Goal: Task Accomplishment & Management: Manage account settings

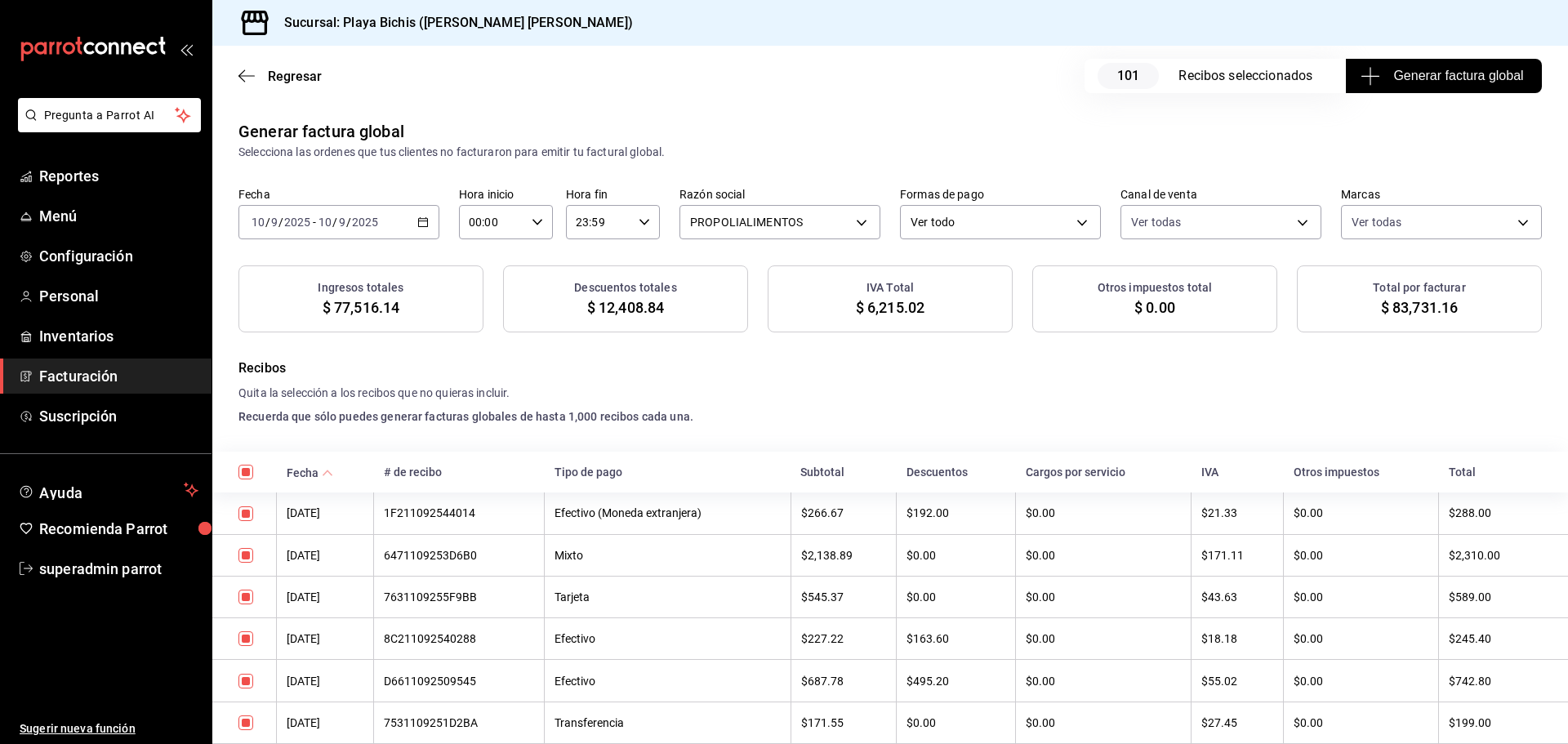
scroll to position [1702, 0]
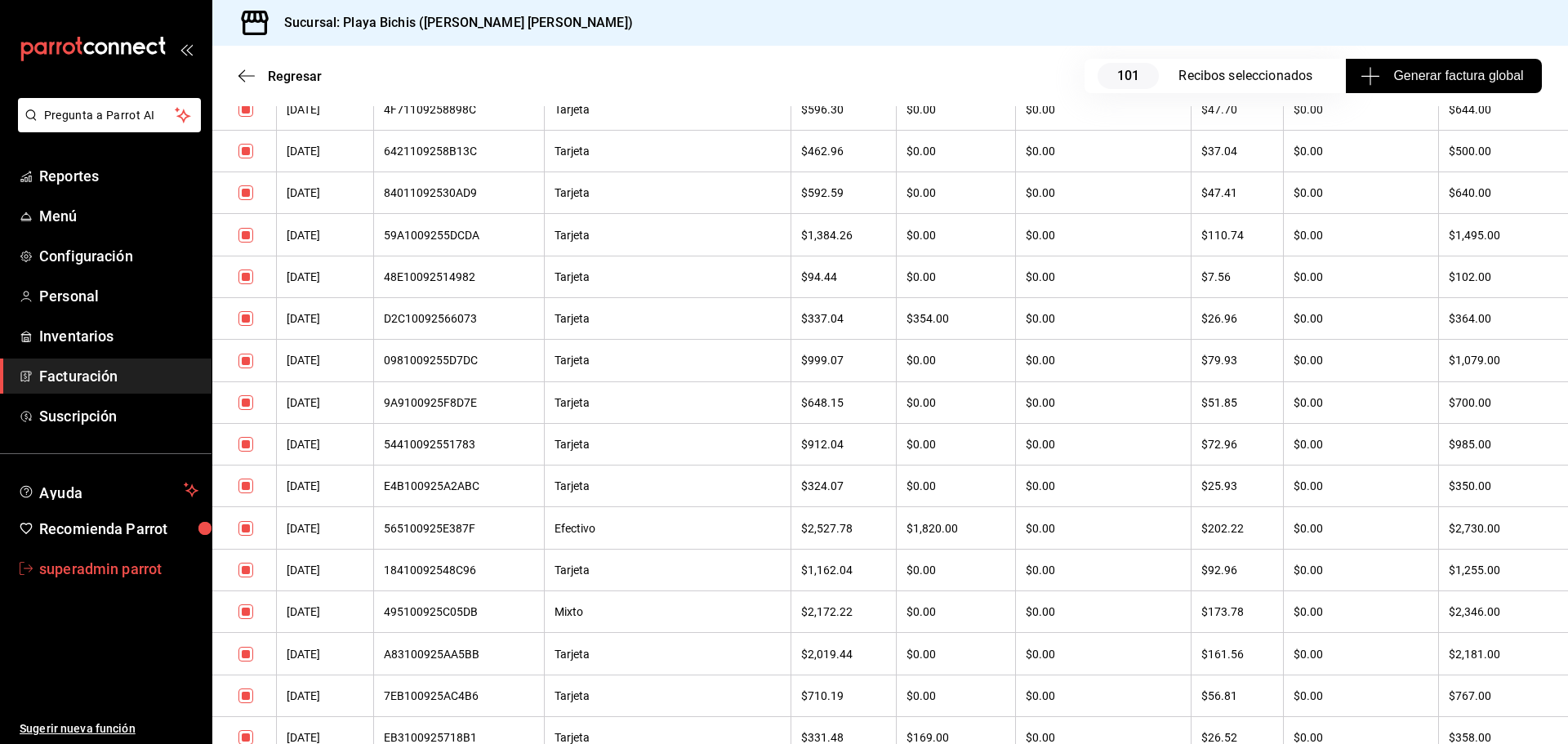
click at [101, 567] on span "superadmin parrot" at bounding box center [119, 568] width 160 height 22
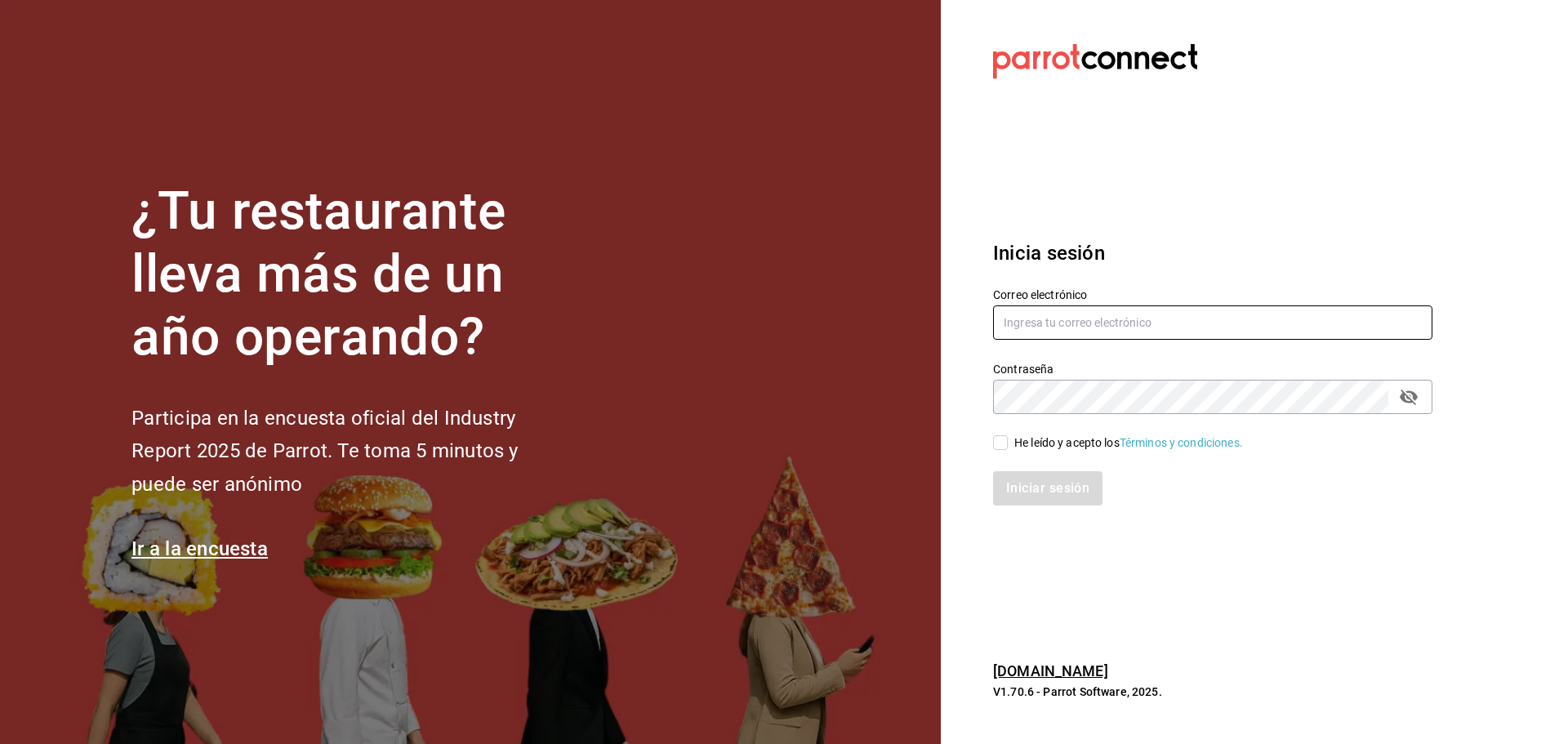
click at [1041, 315] on input "text" at bounding box center [1212, 322] width 439 height 34
paste input "[EMAIL_ADDRESS][DOMAIN_NAME]"
type input "[EMAIL_ADDRESS][DOMAIN_NAME]"
click at [1011, 446] on span "He leído y acepto los Términos y condiciones." at bounding box center [1125, 443] width 235 height 17
click at [1008, 446] on input "He leído y acepto los Términos y condiciones." at bounding box center [1000, 443] width 15 height 15
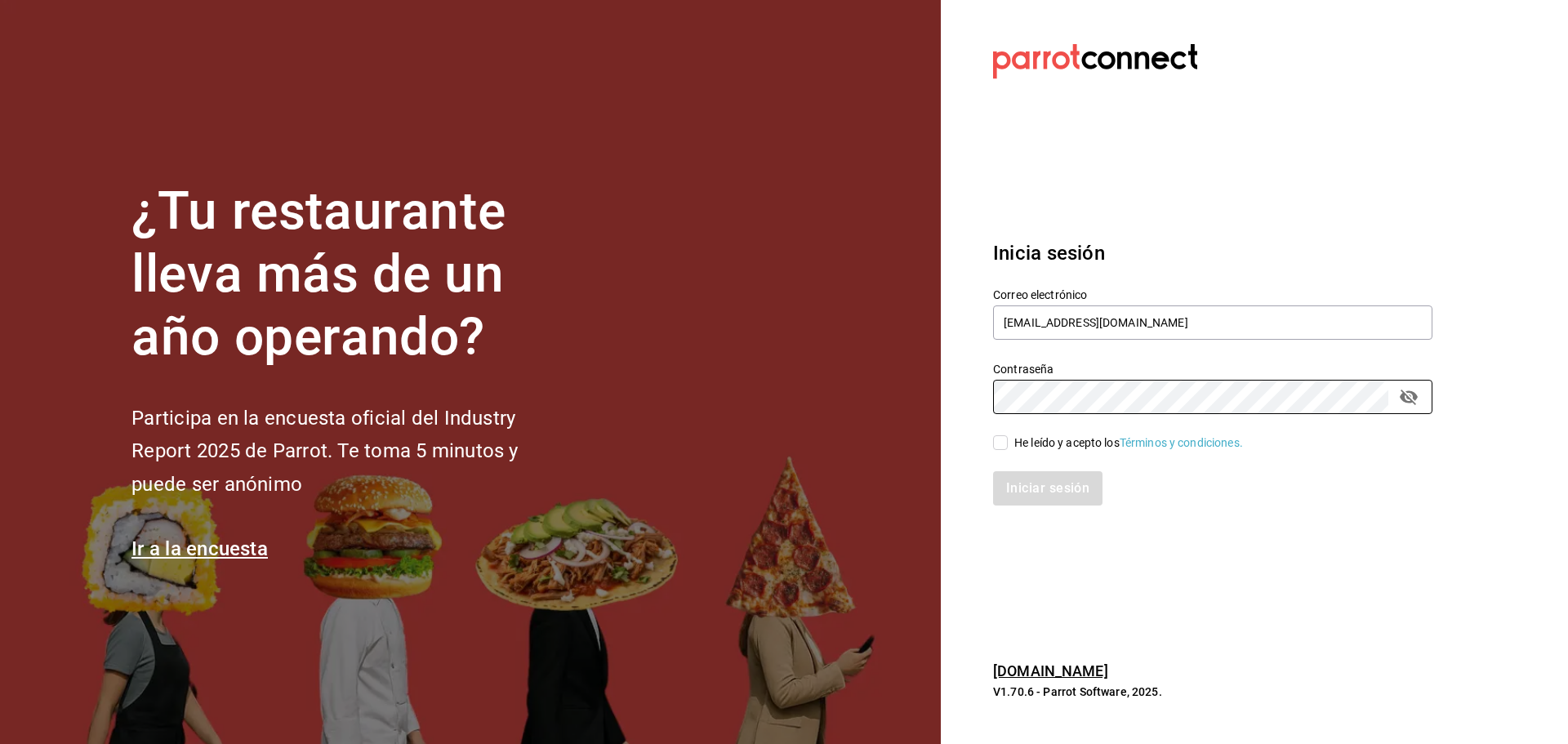
checkbox input "true"
click at [1019, 477] on button "Iniciar sesión" at bounding box center [1048, 488] width 111 height 34
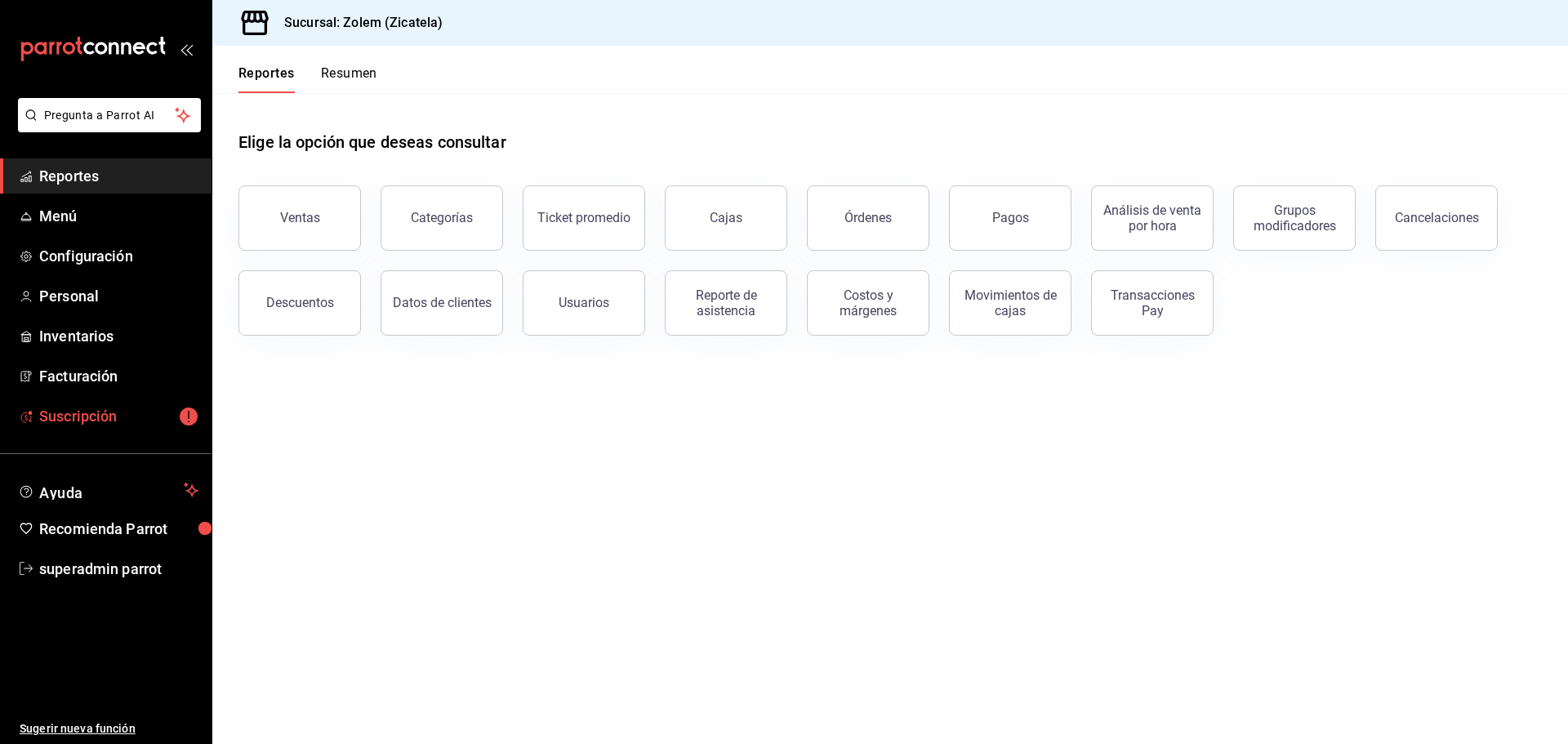
click at [125, 417] on span "Suscripción" at bounding box center [119, 415] width 160 height 22
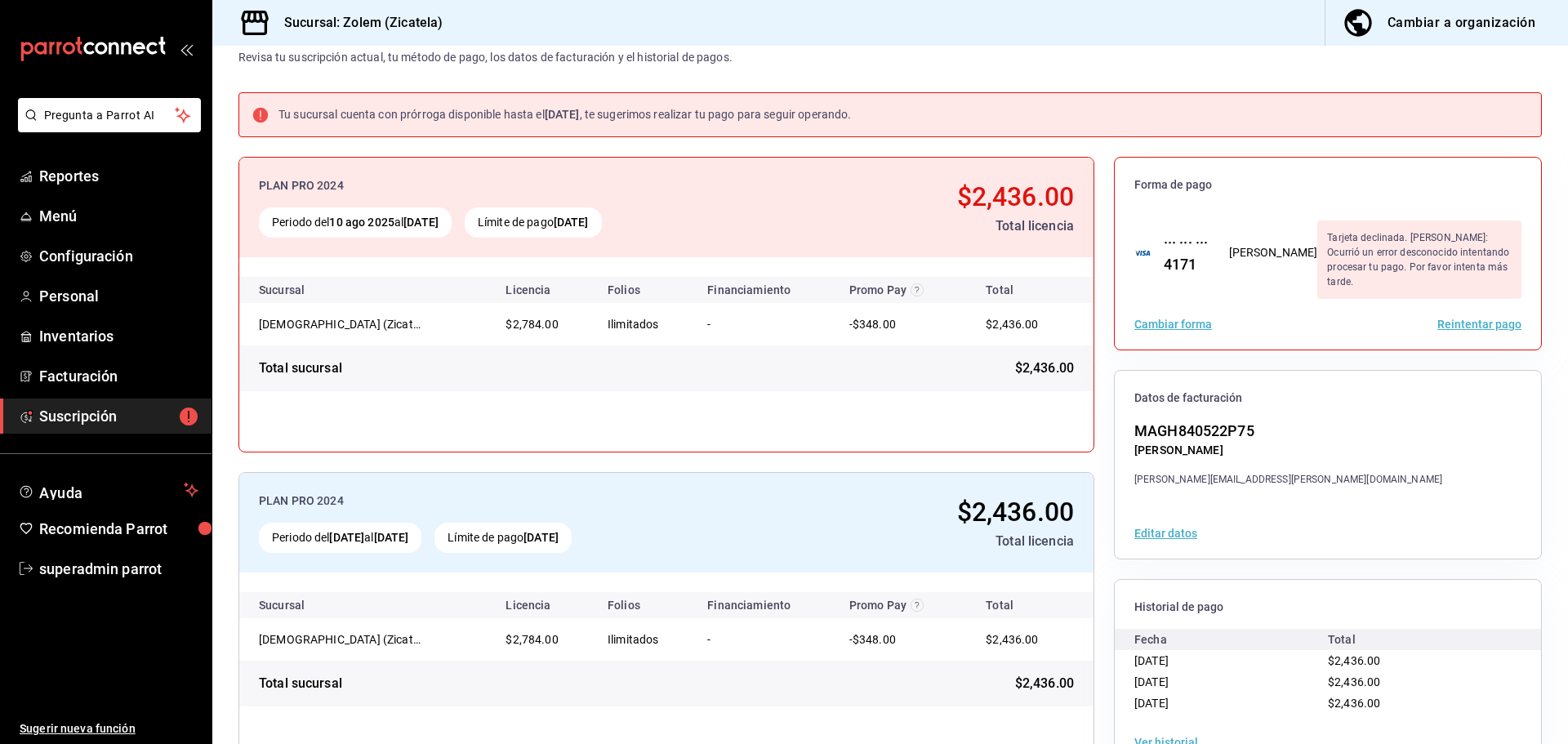
scroll to position [93, 0]
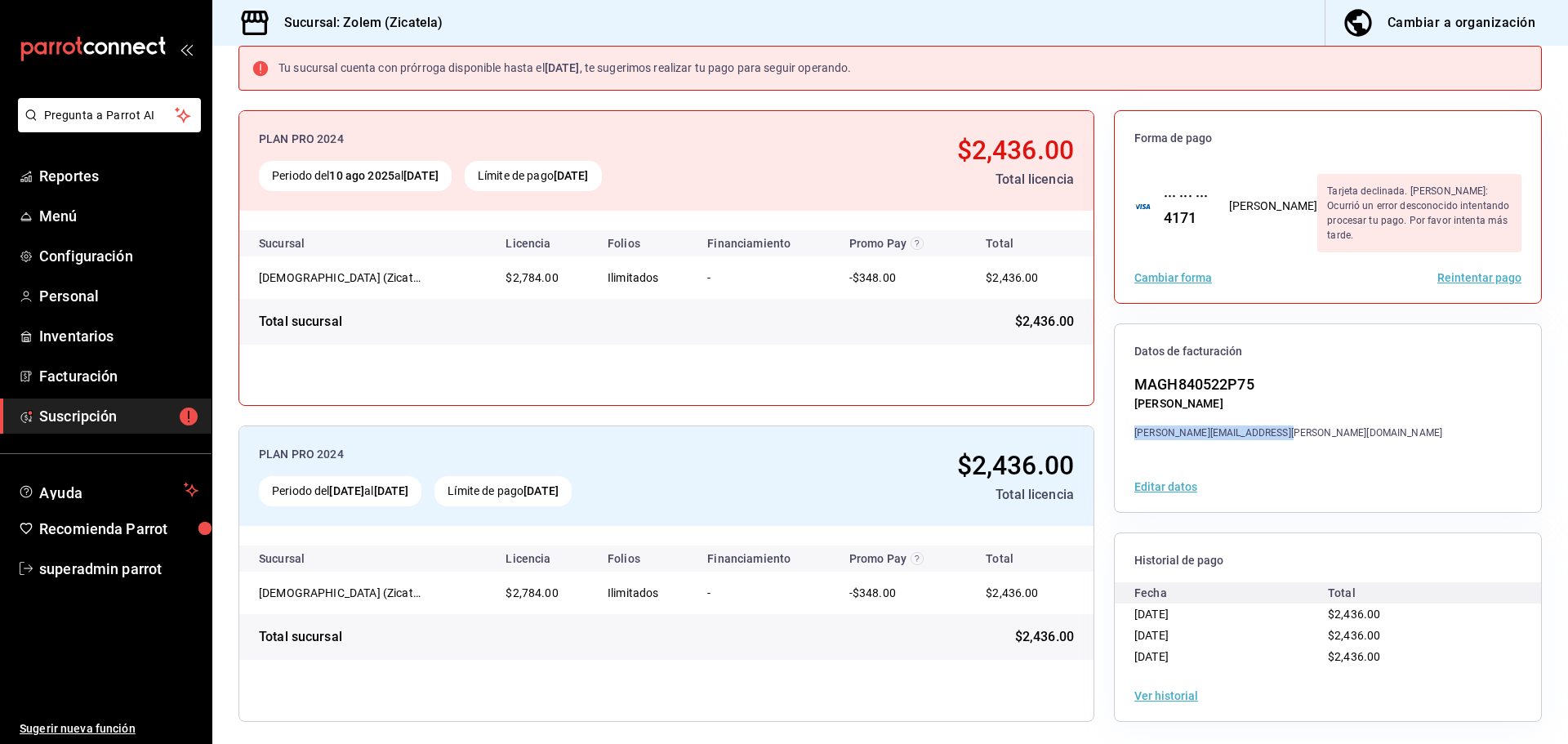
drag, startPoint x: 1285, startPoint y: 427, endPoint x: 1120, endPoint y: 432, distance: 165.1
click at [1120, 432] on div "MAGH840522P75 HUMBERTO ANDRES MARTINEZ GONZALEZ andres.martinez.gzz@gmail.com" at bounding box center [1327, 406] width 426 height 67
copy div "andres.martinez.gzz@gmail.com"
click at [127, 567] on span "superadmin parrot" at bounding box center [119, 568] width 160 height 22
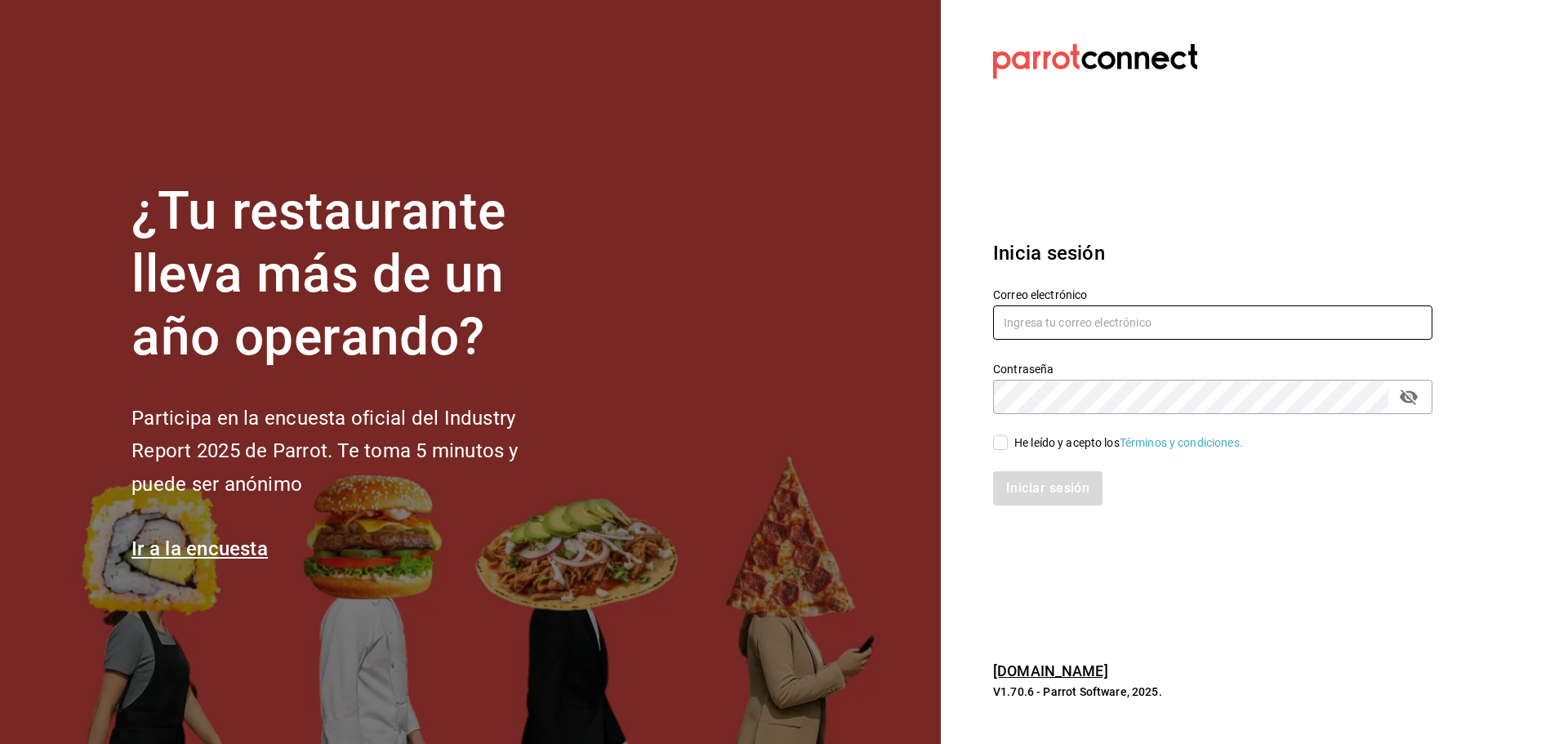
click at [1022, 325] on input "text" at bounding box center [1212, 322] width 439 height 34
paste input "sushiexpress@lindavista.com"
type input "sushiexpress@lindavista.com"
click at [1011, 438] on span "He leído y acepto los Términos y condiciones." at bounding box center [1125, 443] width 235 height 17
click at [1008, 438] on input "He leído y acepto los Términos y condiciones." at bounding box center [1000, 443] width 15 height 15
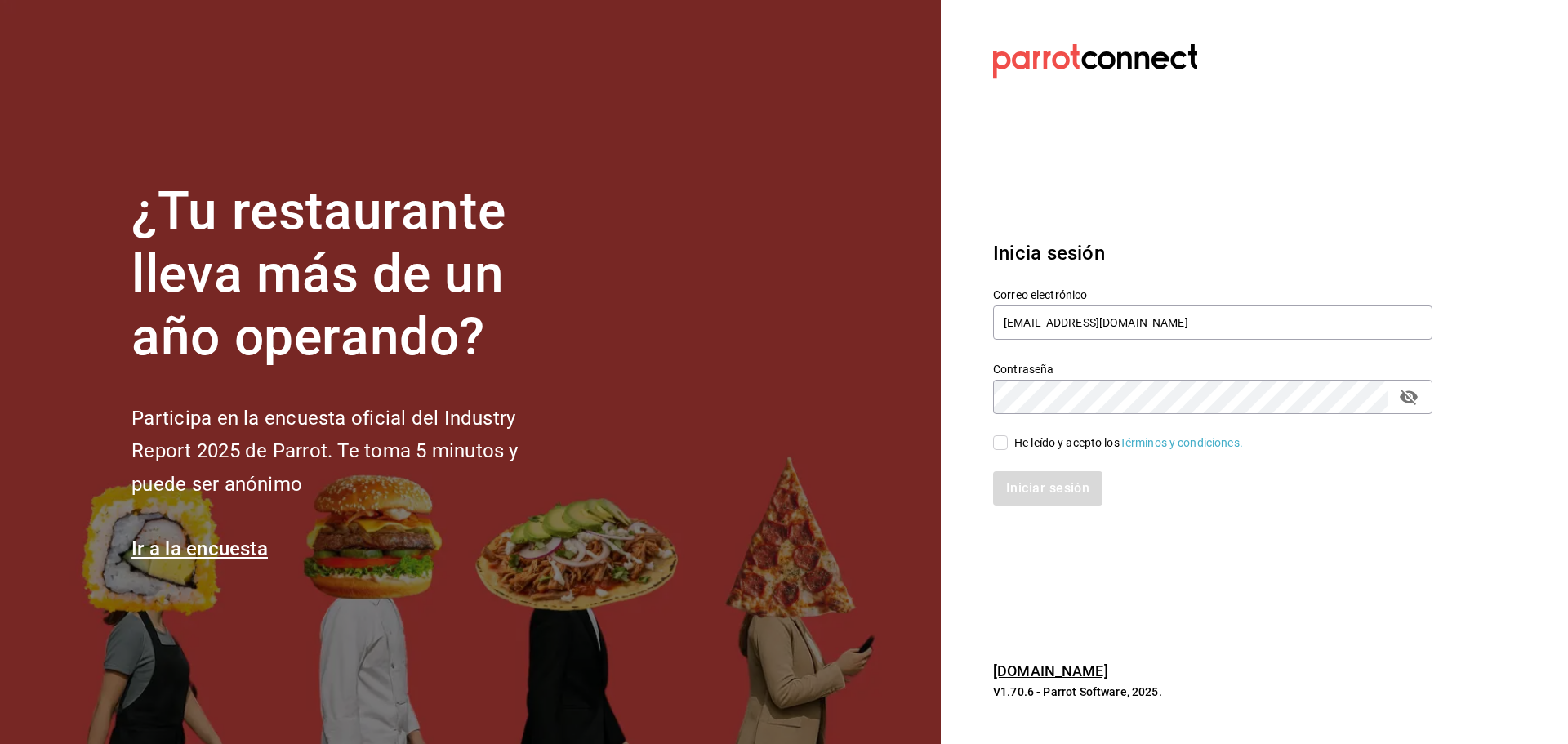
checkbox input "true"
click at [1034, 489] on button "Iniciar sesión" at bounding box center [1048, 488] width 111 height 34
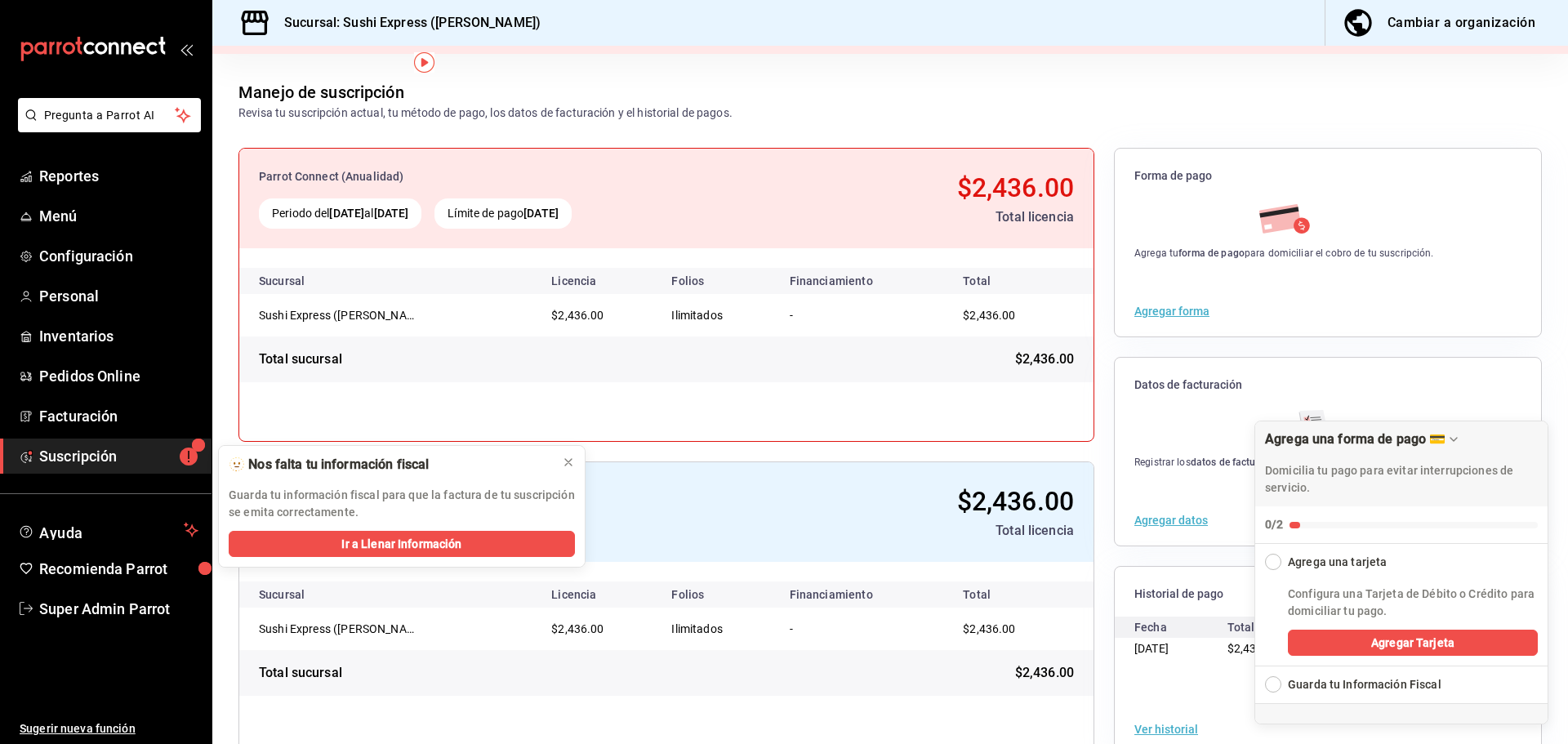
scroll to position [94, 0]
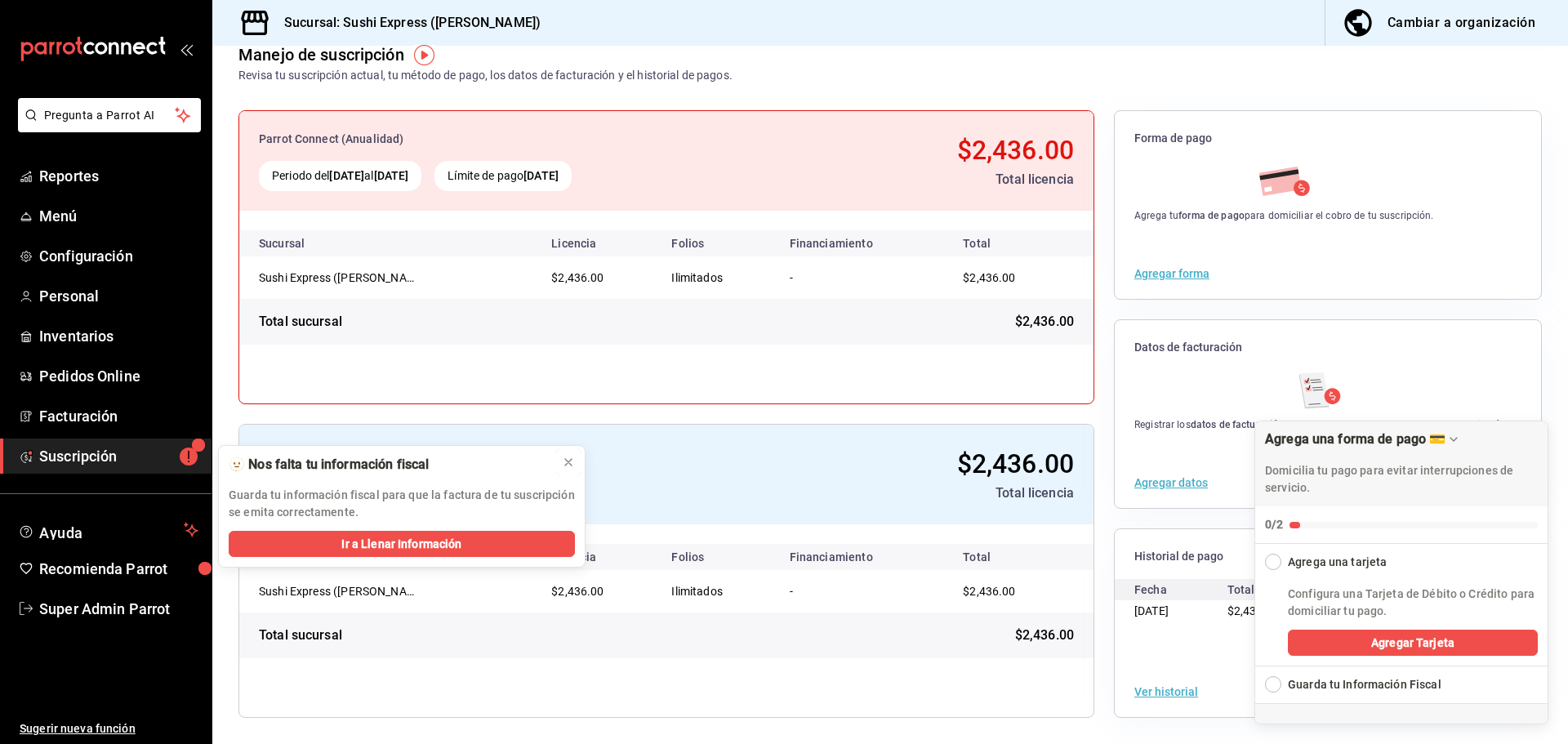
drag, startPoint x: 568, startPoint y: 459, endPoint x: 581, endPoint y: 470, distance: 17.0
click at [569, 457] on icon at bounding box center [569, 462] width 13 height 13
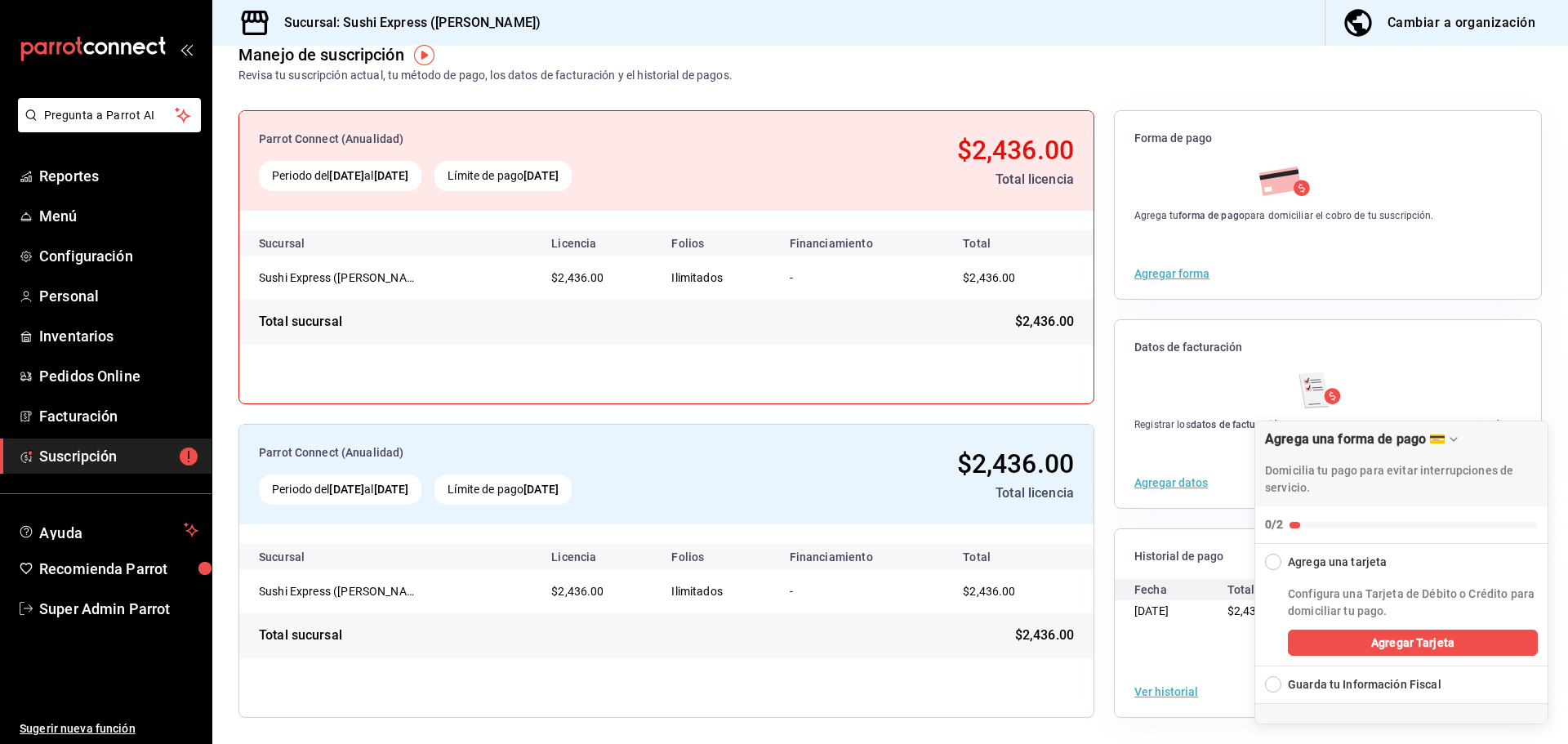
click at [1139, 688] on button "Ver historial" at bounding box center [1166, 691] width 63 height 11
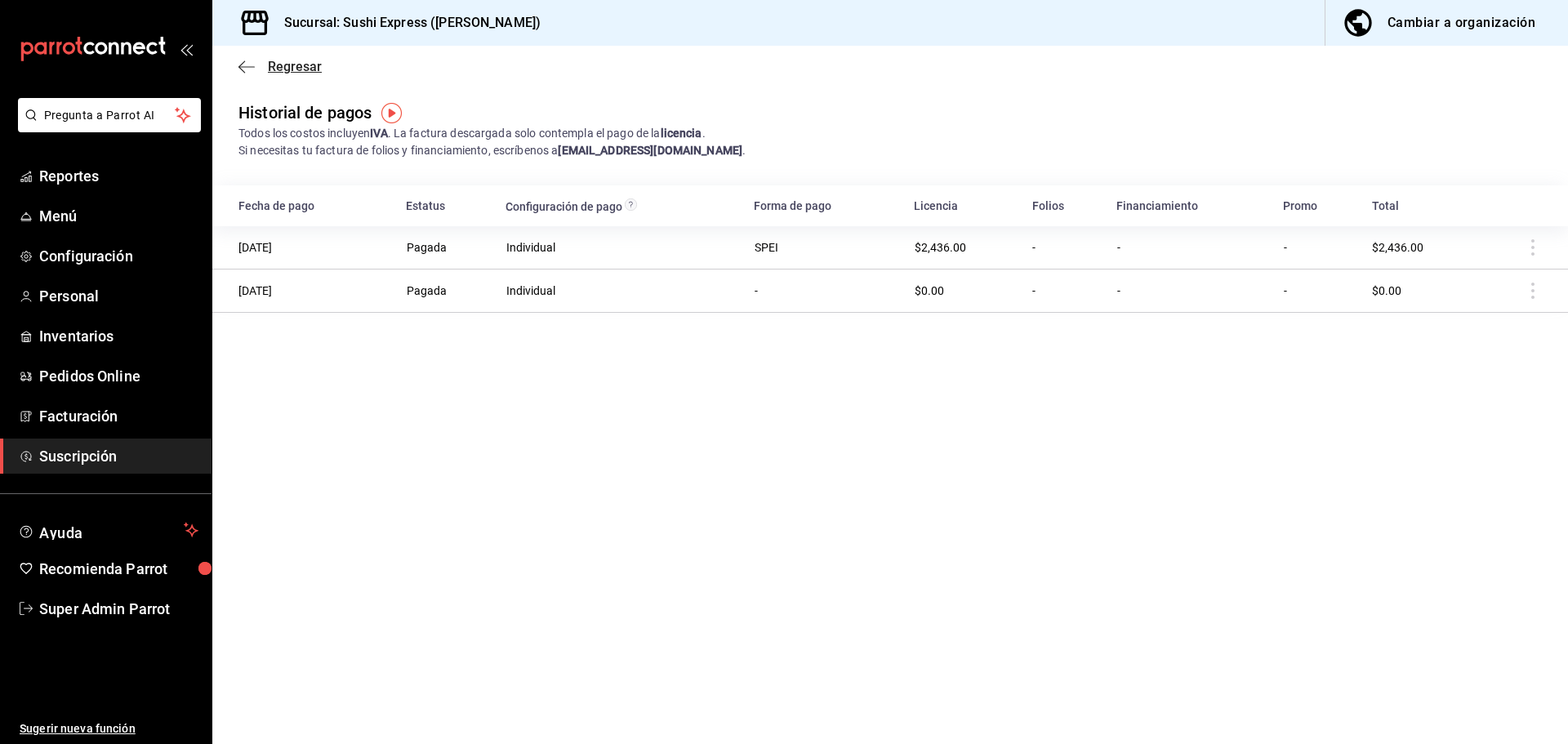
click at [248, 65] on icon "button" at bounding box center [246, 67] width 16 height 15
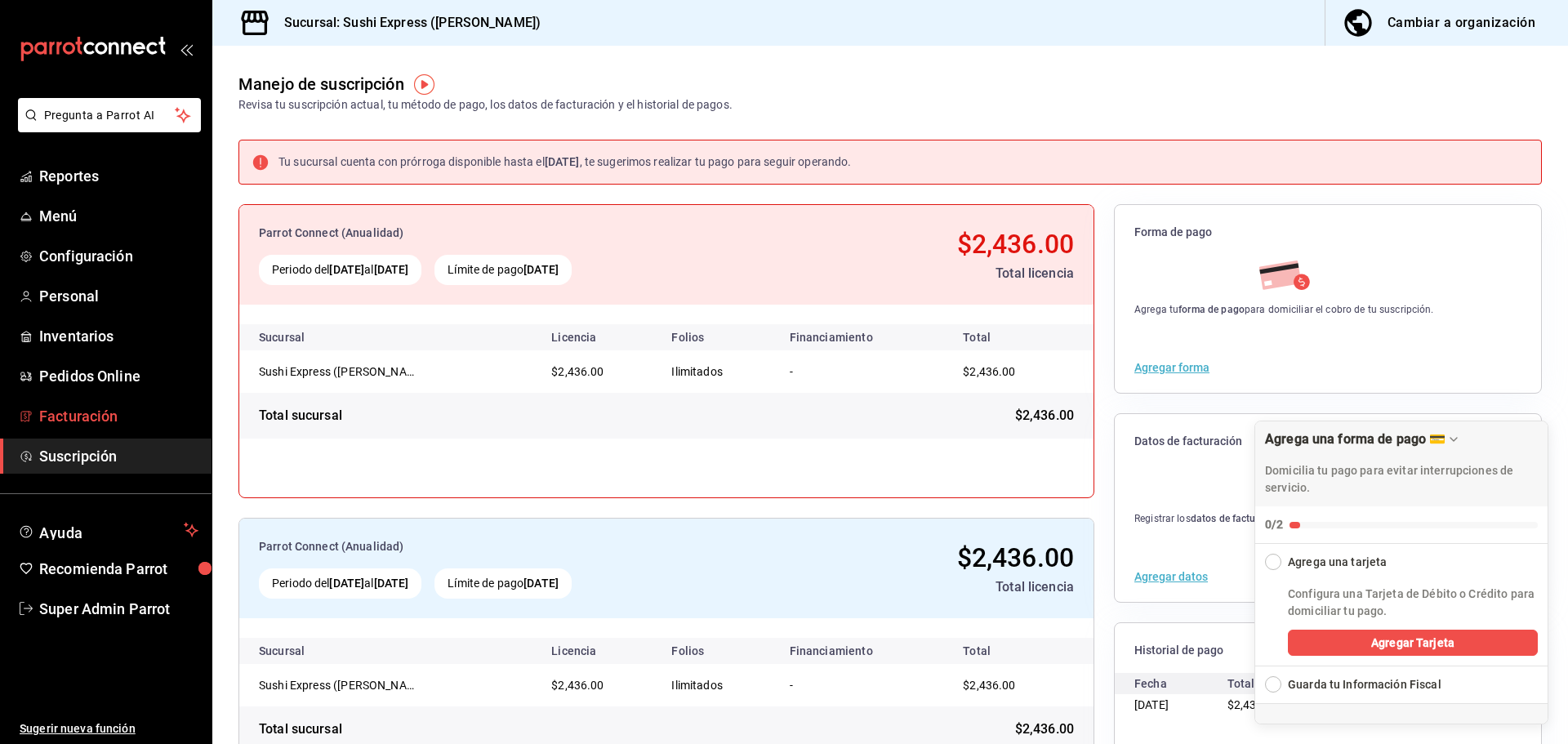
click at [109, 412] on span "Facturación" at bounding box center [119, 415] width 160 height 22
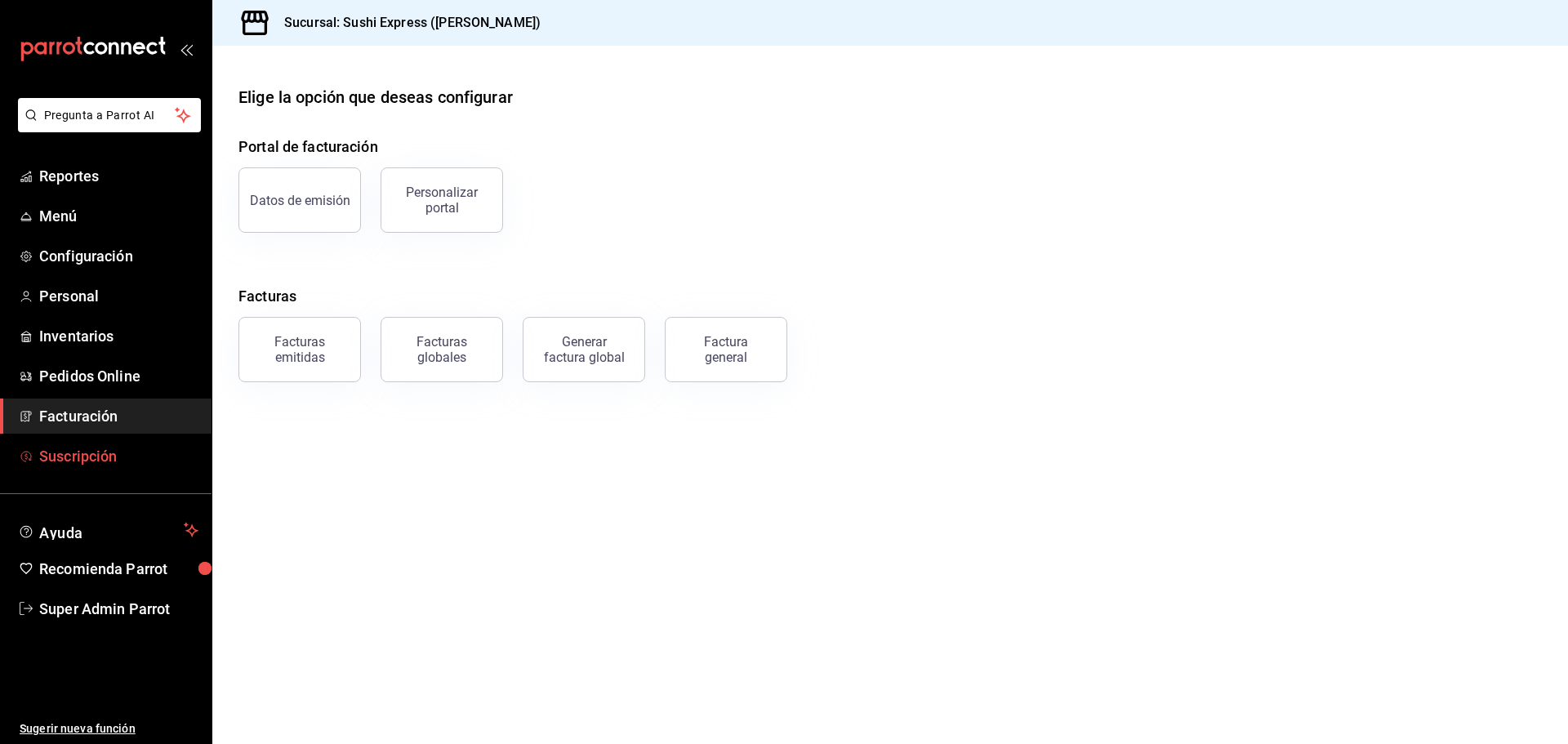
click at [115, 459] on span "Suscripción" at bounding box center [119, 455] width 160 height 22
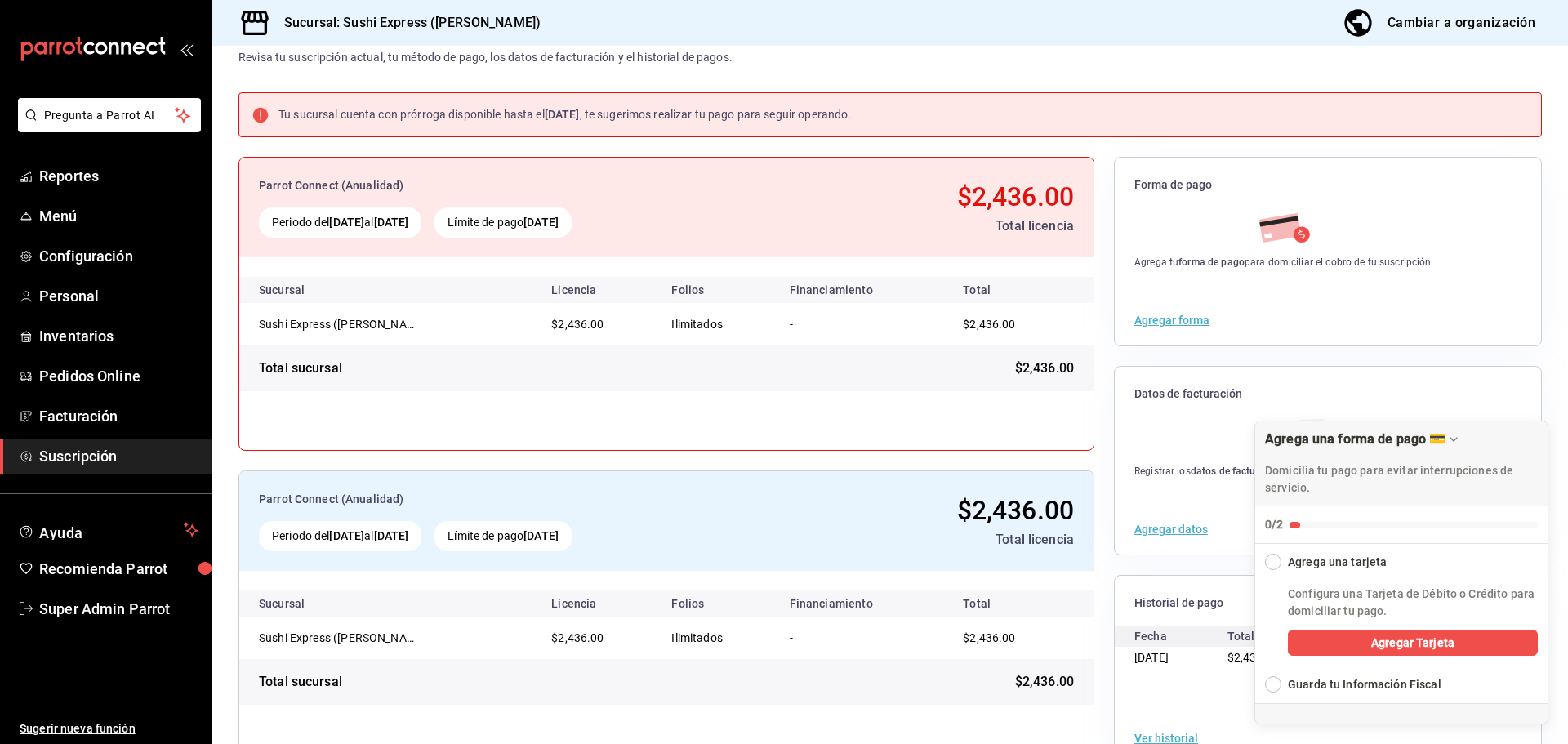
scroll to position [93, 0]
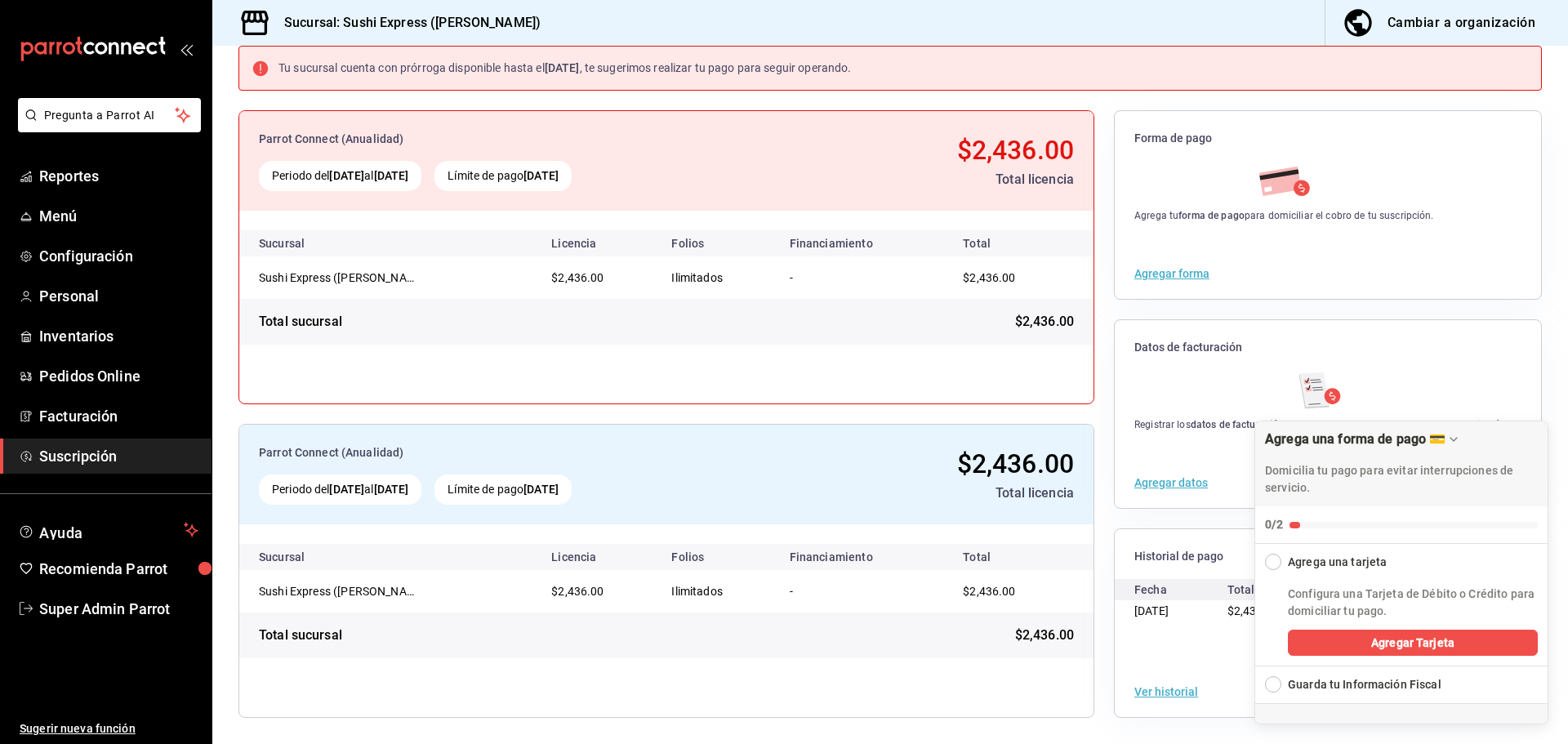
click at [1147, 691] on button "Ver historial" at bounding box center [1166, 691] width 63 height 11
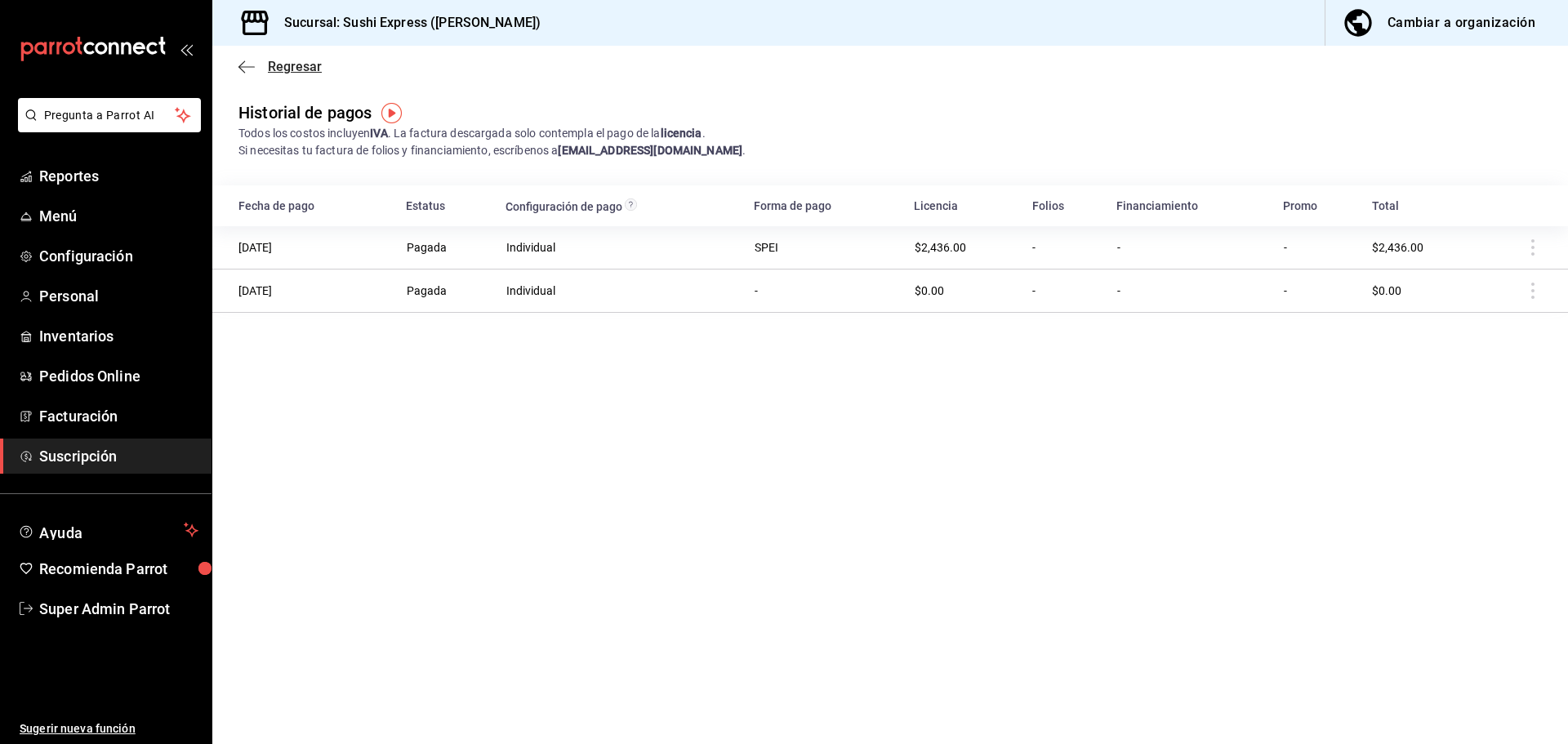
click at [248, 66] on icon "button" at bounding box center [246, 66] width 16 height 1
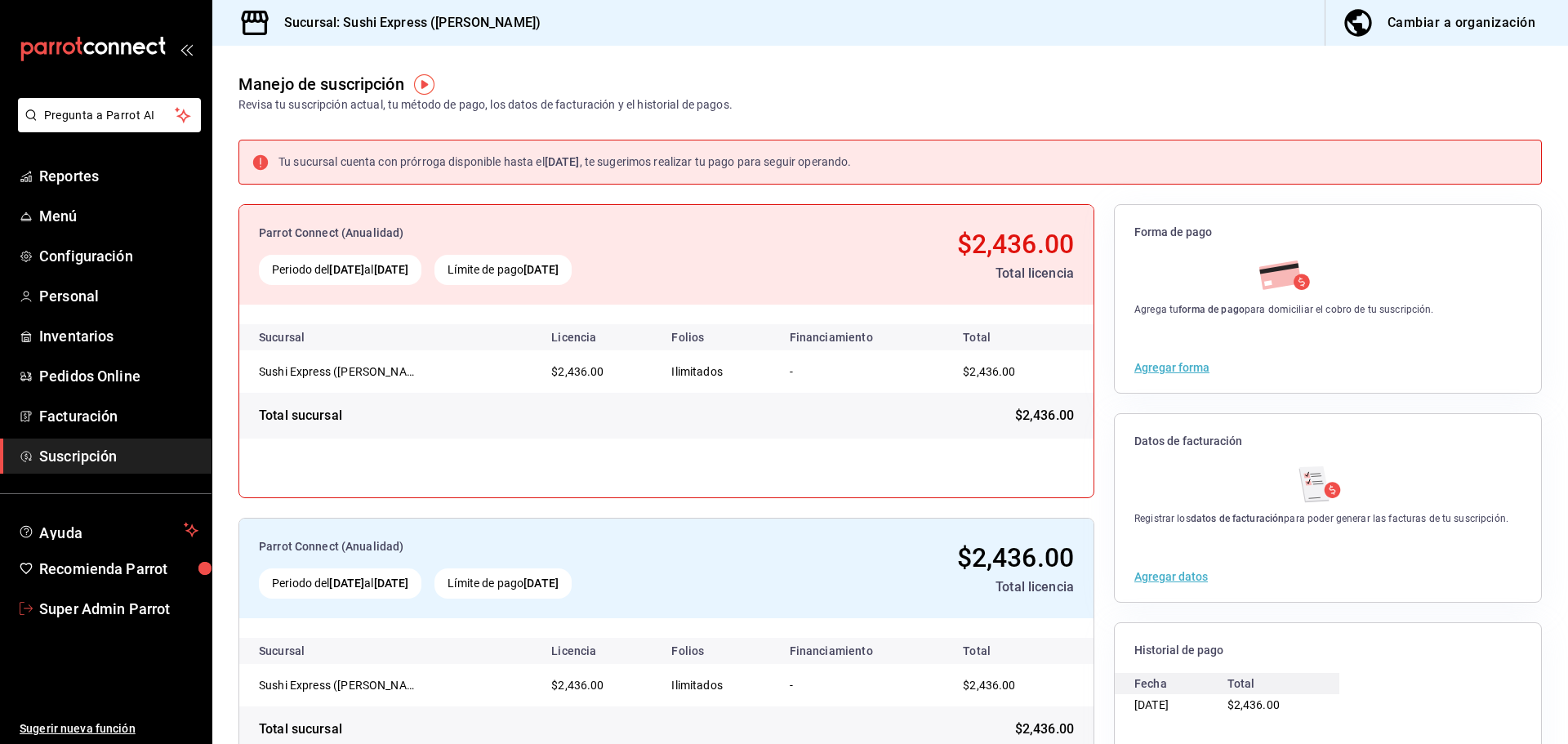
click at [129, 607] on span "Super Admin Parrot" at bounding box center [119, 608] width 160 height 22
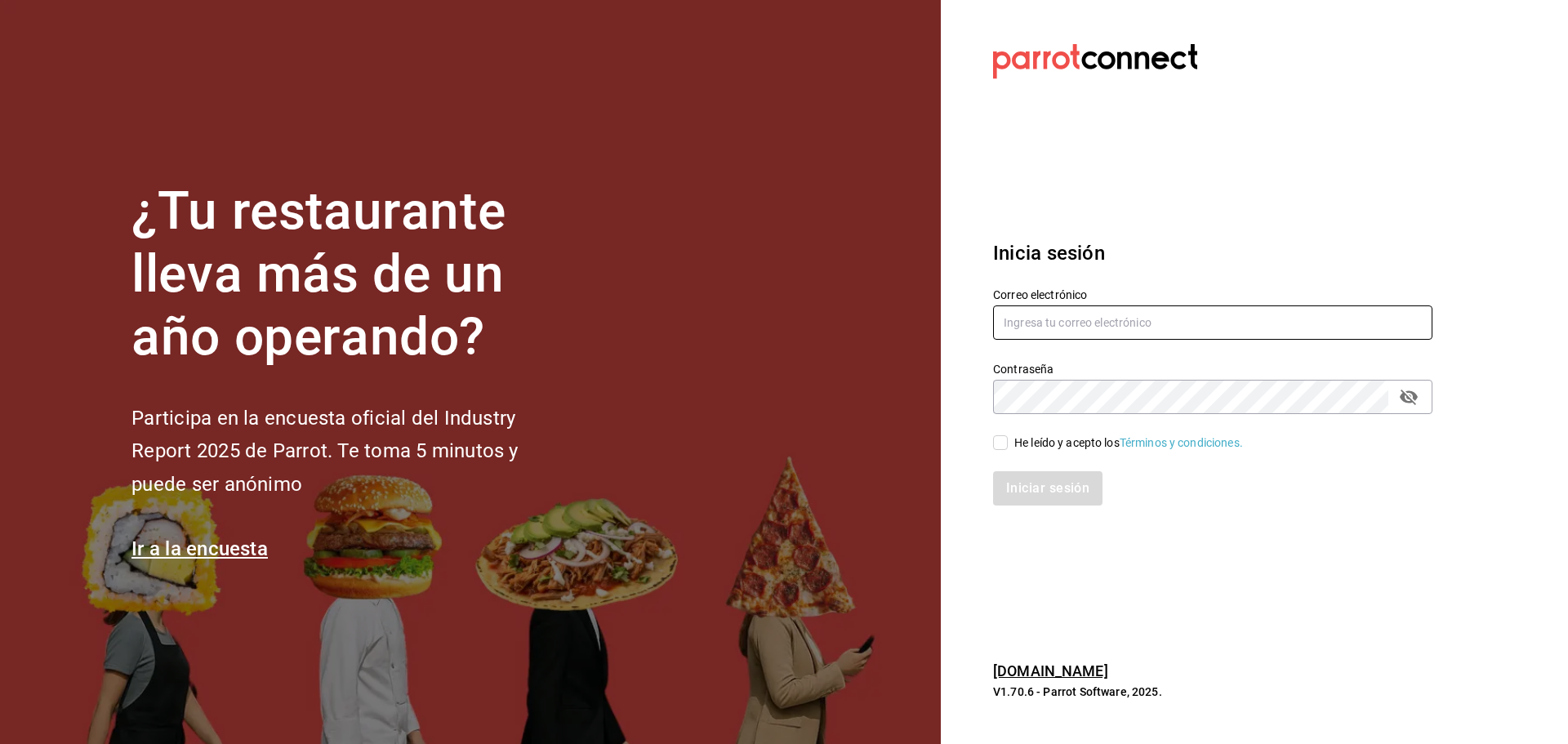
click at [1046, 311] on input "text" at bounding box center [1212, 322] width 439 height 34
paste input "fuegoymar@brasassteak.com"
type input "fuegoymar@brasassteak.com"
click at [1016, 448] on div "He leído y acepto los Términos y condiciones." at bounding box center [1129, 443] width 229 height 17
click at [1008, 448] on input "He leído y acepto los Términos y condiciones." at bounding box center [1000, 443] width 15 height 15
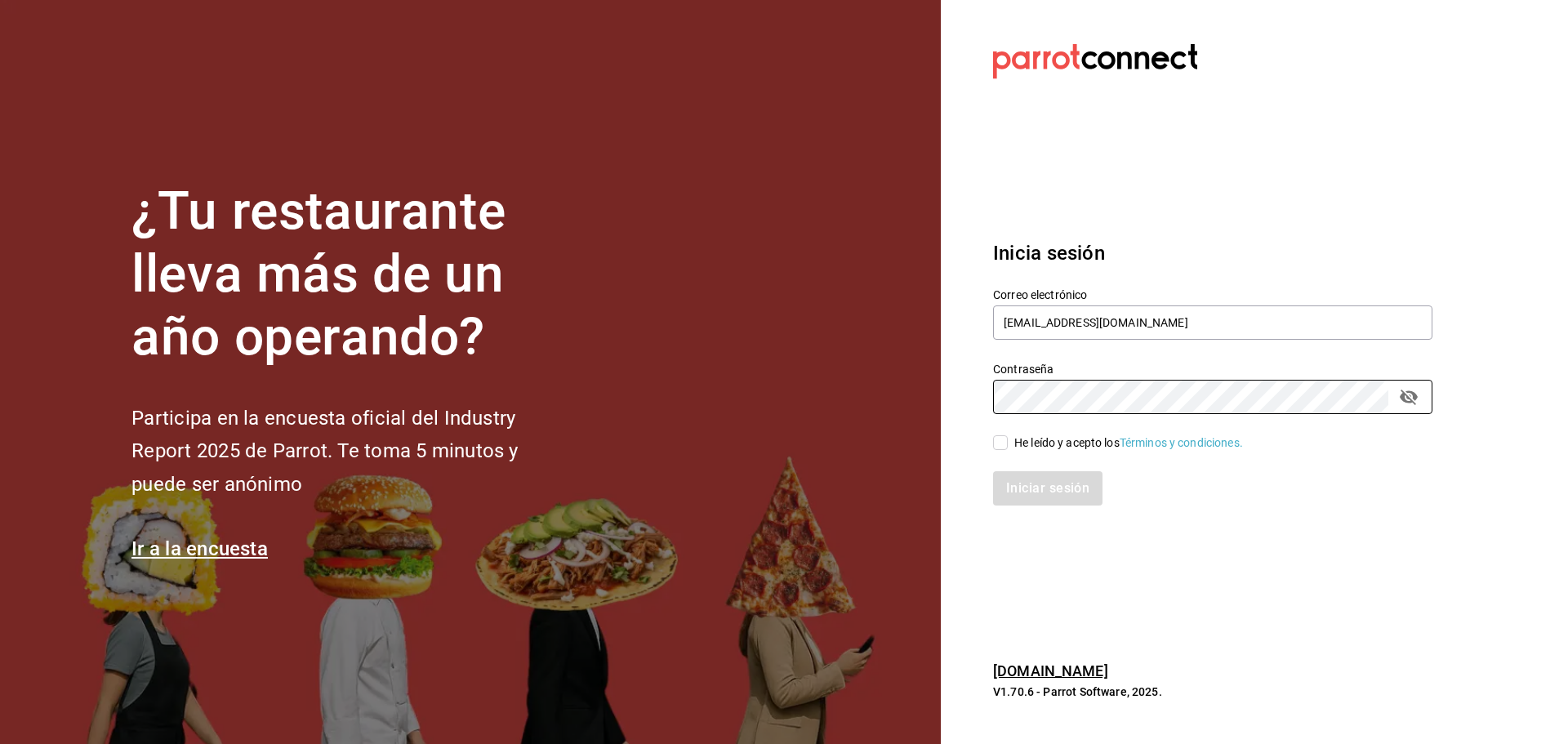
checkbox input "true"
click at [1022, 499] on button "Iniciar sesión" at bounding box center [1048, 488] width 111 height 34
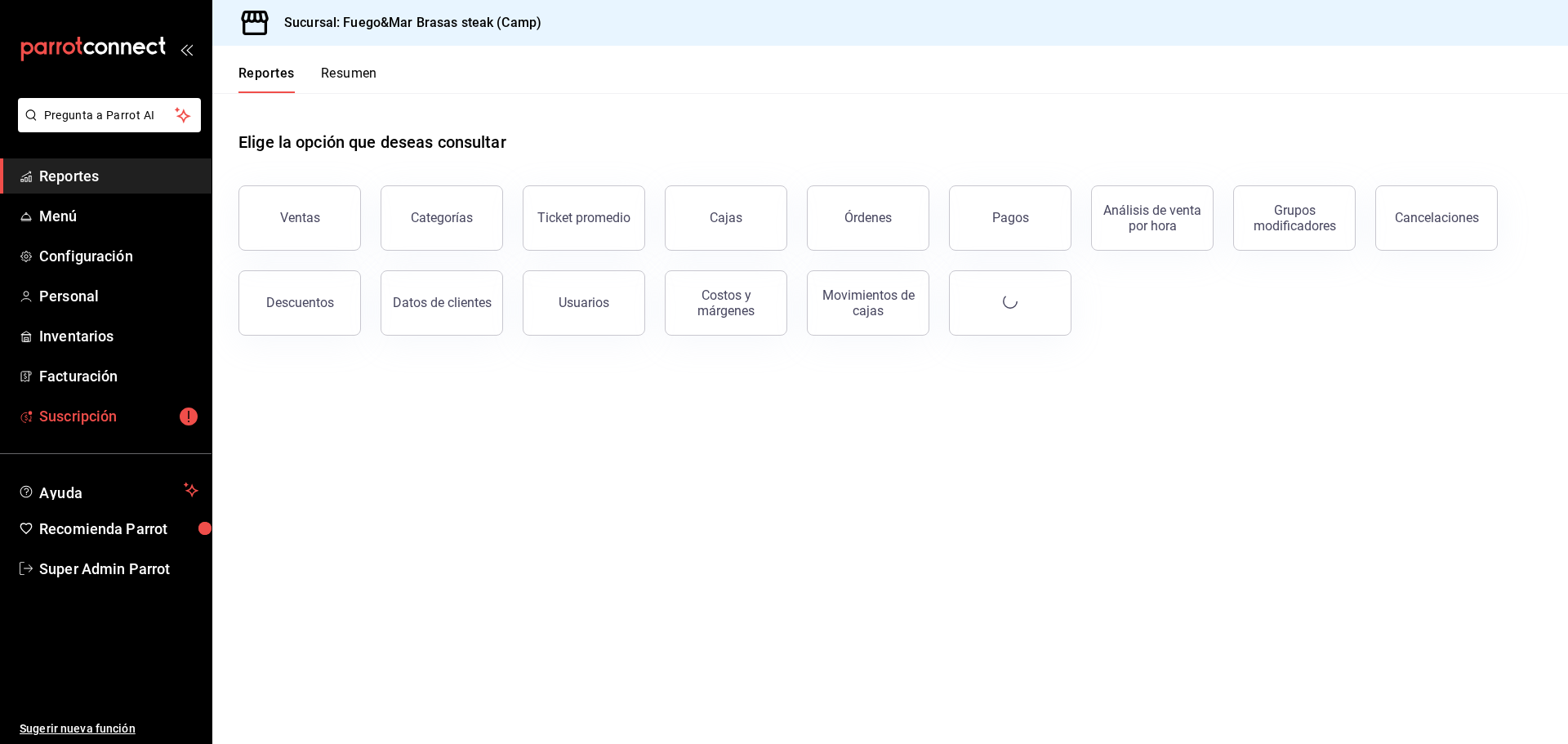
click at [94, 422] on span "Suscripción" at bounding box center [119, 415] width 160 height 22
